Goal: Transaction & Acquisition: Obtain resource

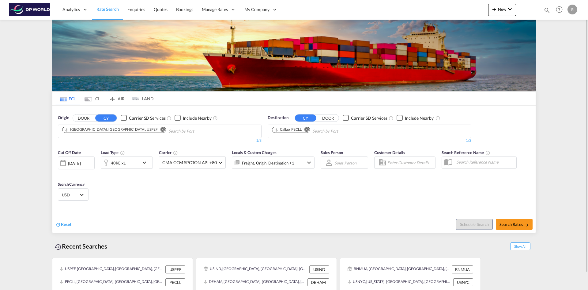
click at [161, 129] on md-icon "Remove" at bounding box center [163, 129] width 5 height 5
click at [108, 133] on body "Analytics Reports Dashboard Rate Search Enquiries Quotes Bookings" at bounding box center [294, 145] width 588 height 290
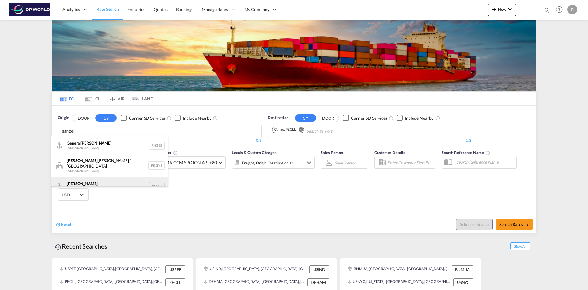
type input "santos"
click at [89, 179] on div "[PERSON_NAME] [GEOGRAPHIC_DATA] BRSSZ" at bounding box center [109, 185] width 116 height 18
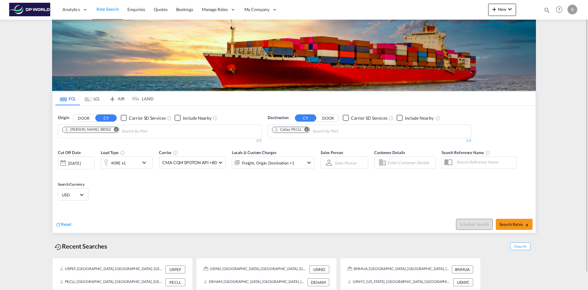
click at [306, 129] on md-icon "Remove" at bounding box center [307, 129] width 5 height 5
click at [307, 130] on input "Chips input." at bounding box center [301, 131] width 58 height 10
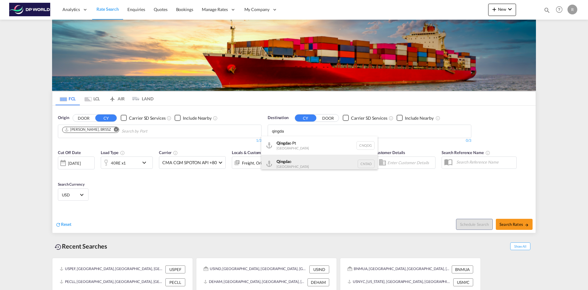
type input "qingda"
click at [293, 161] on div "Qingda o [GEOGRAPHIC_DATA] [GEOGRAPHIC_DATA]" at bounding box center [319, 163] width 116 height 18
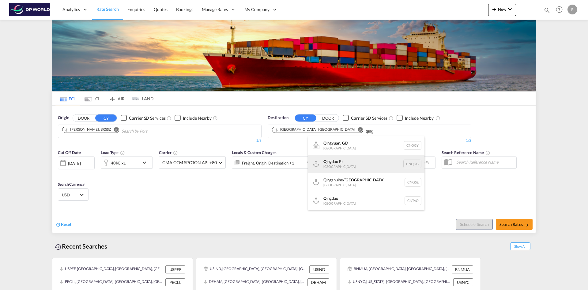
type input "qing"
click at [350, 166] on div "[PERSON_NAME] Pt China CNQDG" at bounding box center [366, 163] width 116 height 18
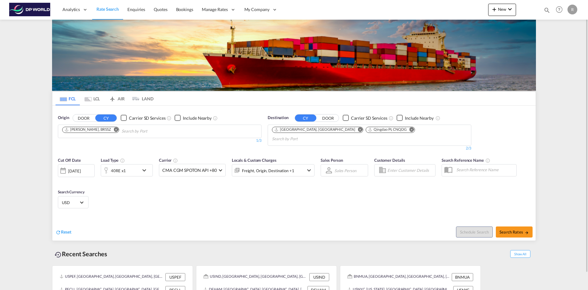
click at [81, 168] on div "[DATE]" at bounding box center [74, 171] width 13 height 6
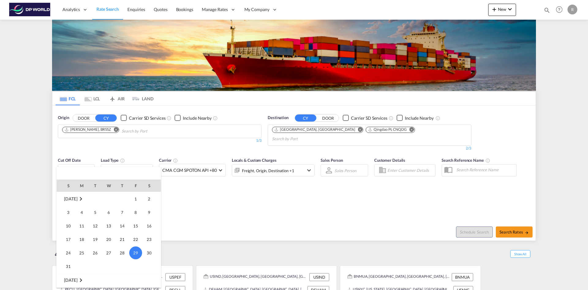
scroll to position [274, 0]
click at [85, 263] on span "1" at bounding box center [82, 262] width 12 height 12
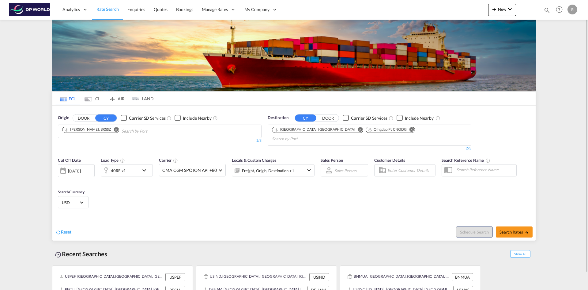
click at [160, 218] on div "Reset" at bounding box center [175, 226] width 240 height 17
click at [144, 166] on md-icon "icon-chevron-down" at bounding box center [146, 169] width 10 height 7
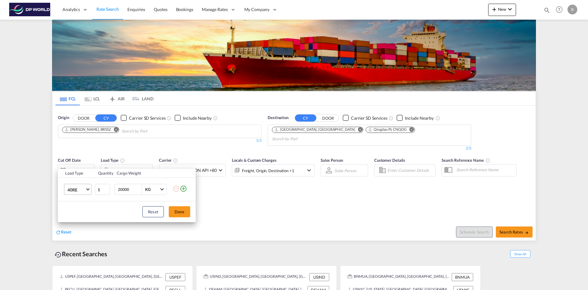
click at [79, 188] on span "40RE" at bounding box center [76, 190] width 18 height 6
click at [83, 157] on md-option "20GP" at bounding box center [84, 157] width 42 height 15
click at [182, 215] on button "Done" at bounding box center [179, 211] width 21 height 11
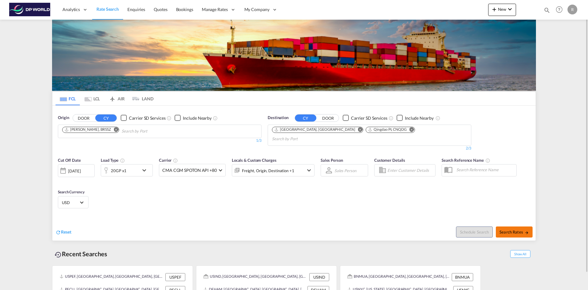
click at [511, 227] on button "Search Rates" at bounding box center [514, 231] width 37 height 11
type input "BRSSZ to [GEOGRAPHIC_DATA],CNQDG / [DATE]"
